Goal: Information Seeking & Learning: Learn about a topic

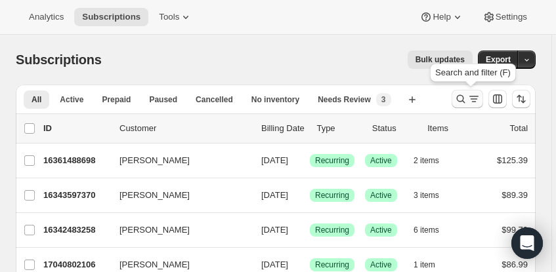
click at [465, 98] on icon "Search and filter results" at bounding box center [460, 99] width 13 height 13
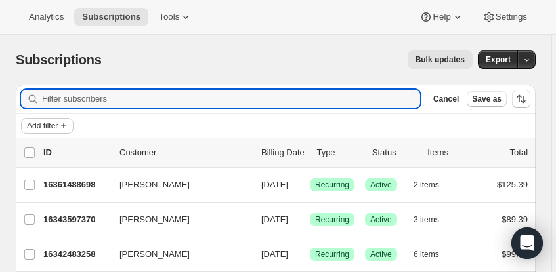
click at [33, 121] on span "Add filter" at bounding box center [42, 126] width 31 height 10
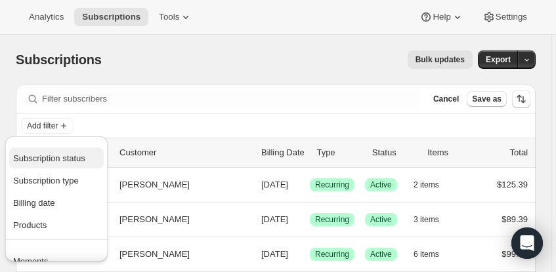
click at [37, 154] on span "Subscription status" at bounding box center [49, 159] width 72 height 10
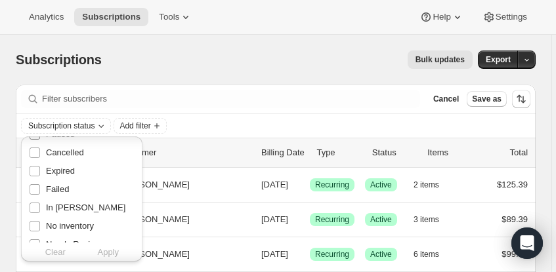
scroll to position [66, 0]
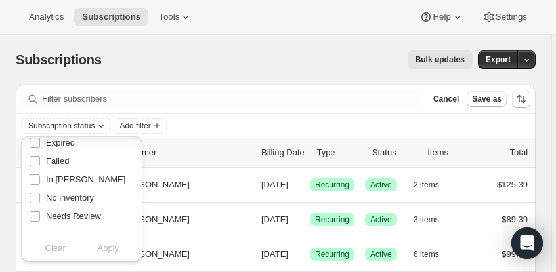
click at [62, 247] on div "Clear Apply" at bounding box center [82, 248] width 106 height 13
click at [90, 127] on span "Subscription status" at bounding box center [61, 126] width 66 height 10
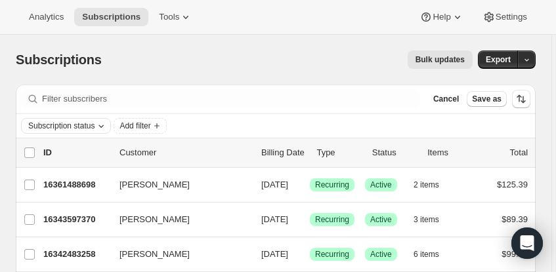
click at [90, 127] on span "Subscription status" at bounding box center [61, 126] width 66 height 10
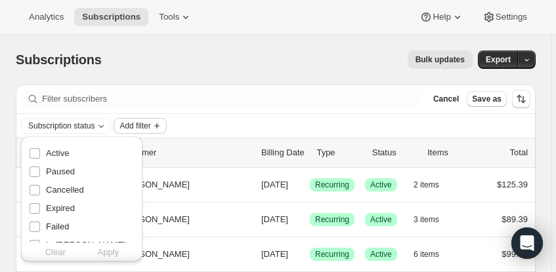
click at [135, 125] on span "Add filter" at bounding box center [134, 126] width 31 height 10
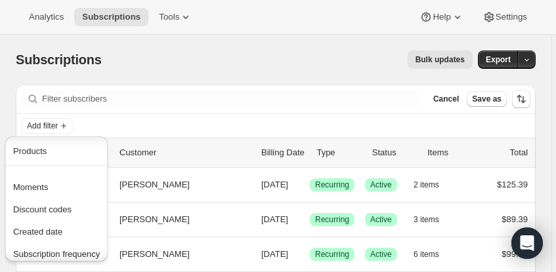
scroll to position [75, 0]
click at [23, 184] on span "Moments" at bounding box center [30, 187] width 35 height 10
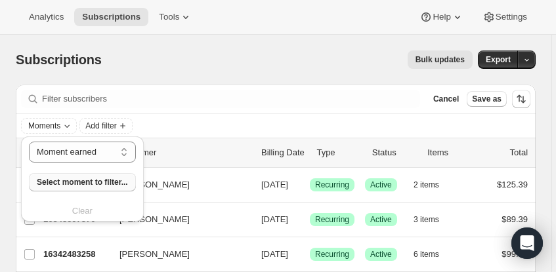
click at [81, 178] on span "Select moment to filter..." at bounding box center [82, 182] width 91 height 10
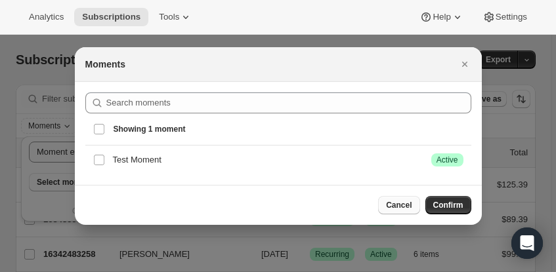
click at [408, 207] on span "Cancel" at bounding box center [399, 205] width 26 height 10
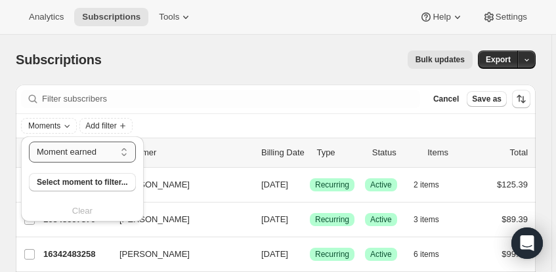
click at [103, 152] on select "Moment earned Moment claimed" at bounding box center [82, 152] width 107 height 21
select select "CLAIMED"
click at [29, 142] on select "Moment earned Moment claimed" at bounding box center [82, 152] width 107 height 21
click at [104, 182] on span "Select moment to filter..." at bounding box center [82, 182] width 91 height 10
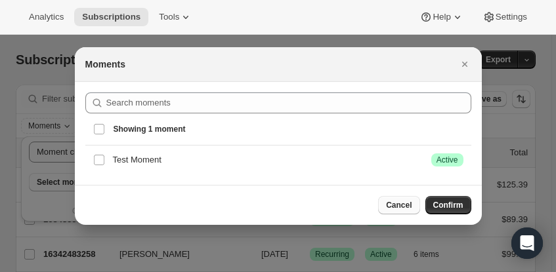
click at [400, 202] on span "Cancel" at bounding box center [399, 205] width 26 height 10
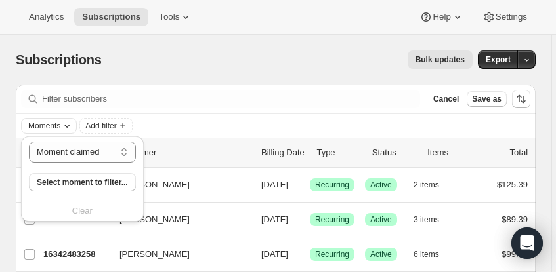
click at [46, 129] on span "Moments" at bounding box center [44, 126] width 32 height 10
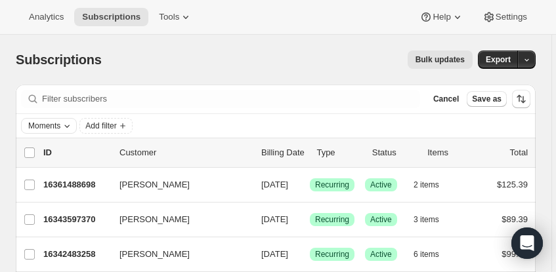
click at [46, 129] on span "Moments" at bounding box center [44, 126] width 32 height 10
select select "CLAIMED"
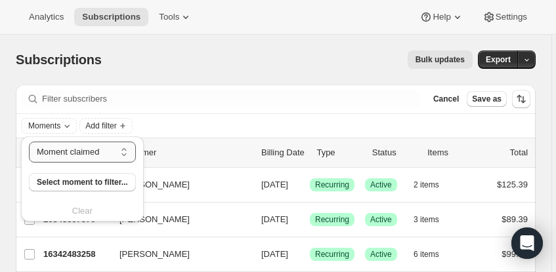
click at [99, 148] on select "Moment earned Moment claimed" at bounding box center [82, 152] width 107 height 21
click at [97, 123] on span "Add filter" at bounding box center [100, 126] width 31 height 10
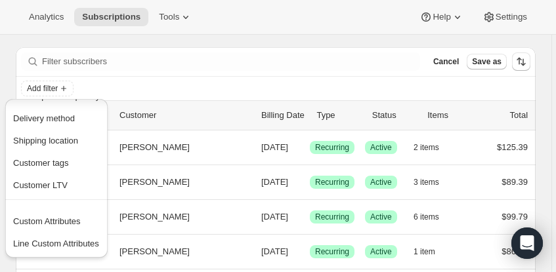
scroll to position [190, 0]
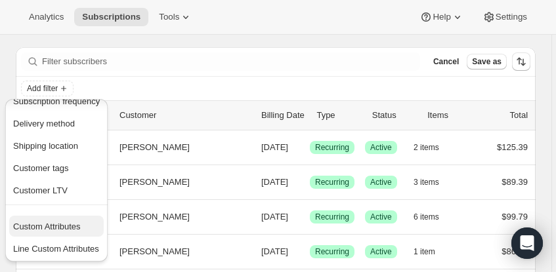
click at [47, 228] on span "Custom Attributes" at bounding box center [47, 227] width 68 height 10
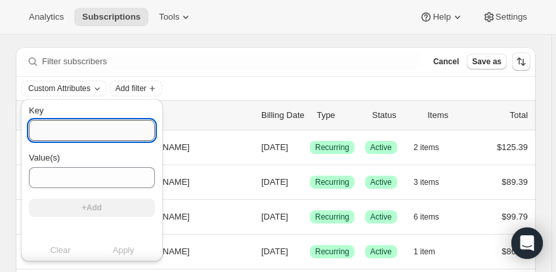
click at [79, 129] on input "Key" at bounding box center [92, 130] width 126 height 21
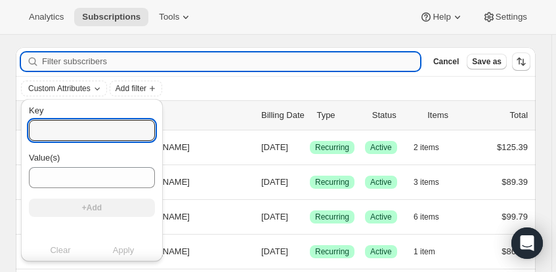
click at [234, 61] on input "Filter subscribers" at bounding box center [231, 61] width 378 height 18
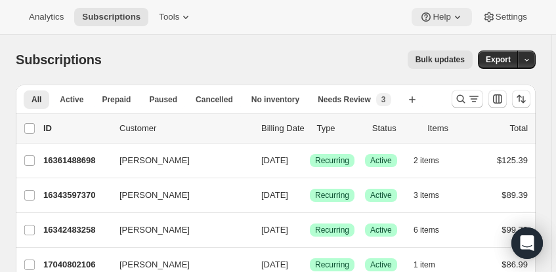
click at [458, 16] on icon at bounding box center [457, 16] width 13 height 13
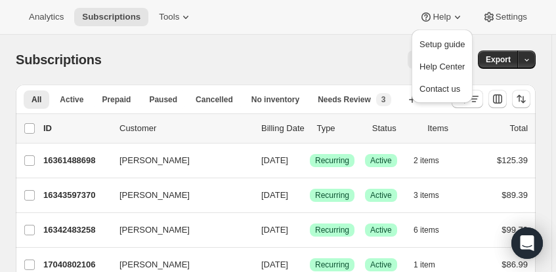
click at [351, 35] on div "Subscriptions. This page is ready Subscriptions Bulk updates More actions Bulk …" at bounding box center [276, 60] width 520 height 50
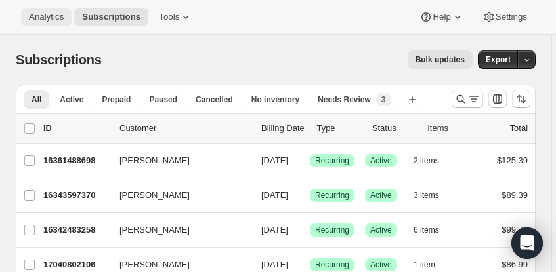
click at [33, 15] on span "Analytics" at bounding box center [46, 17] width 35 height 10
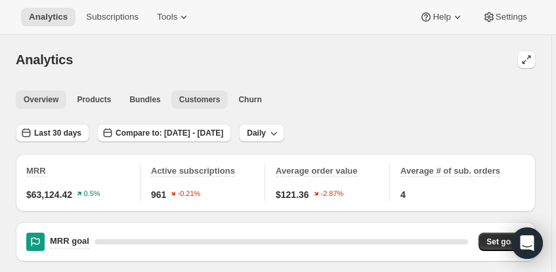
click at [181, 98] on span "Customers" at bounding box center [199, 99] width 41 height 10
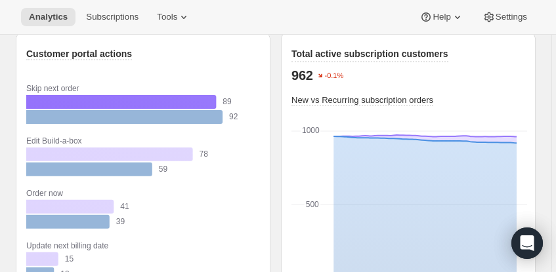
scroll to position [1012, 0]
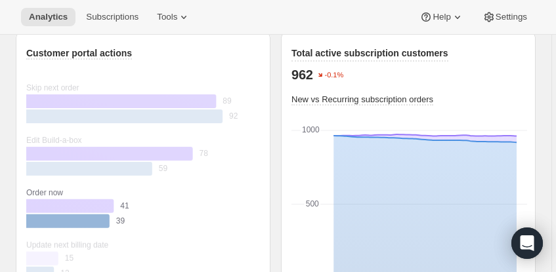
click at [184, 234] on rect "Order now: Current 41, Past 39" at bounding box center [141, 208] width 230 height 52
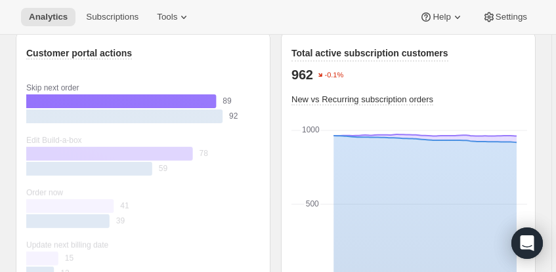
click at [77, 109] on rect "Current 89" at bounding box center [137, 101] width 222 height 15
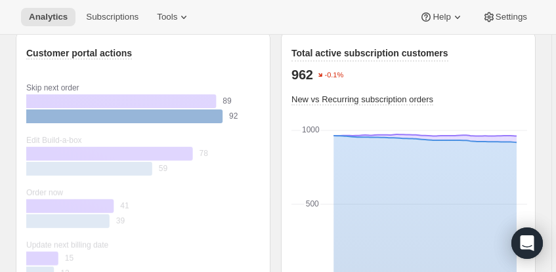
click at [84, 124] on rect "Past 92" at bounding box center [140, 116] width 228 height 15
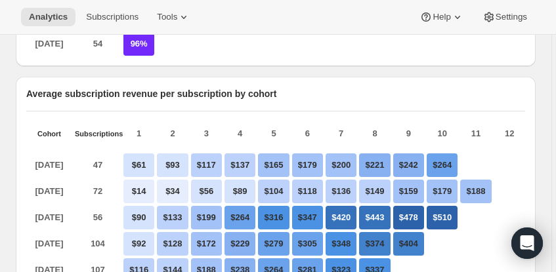
scroll to position [555, 0]
